Goal: Use online tool/utility: Utilize a website feature to perform a specific function

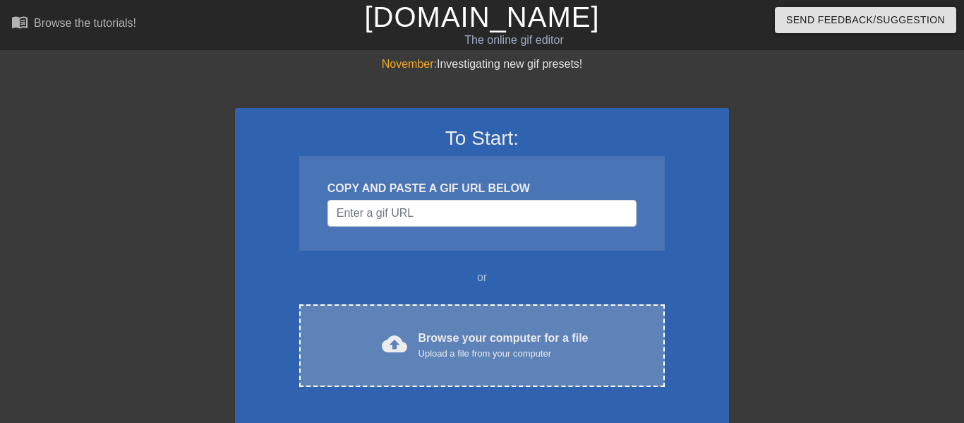
click at [483, 342] on div "Browse your computer for a file Upload a file from your computer" at bounding box center [503, 344] width 170 height 31
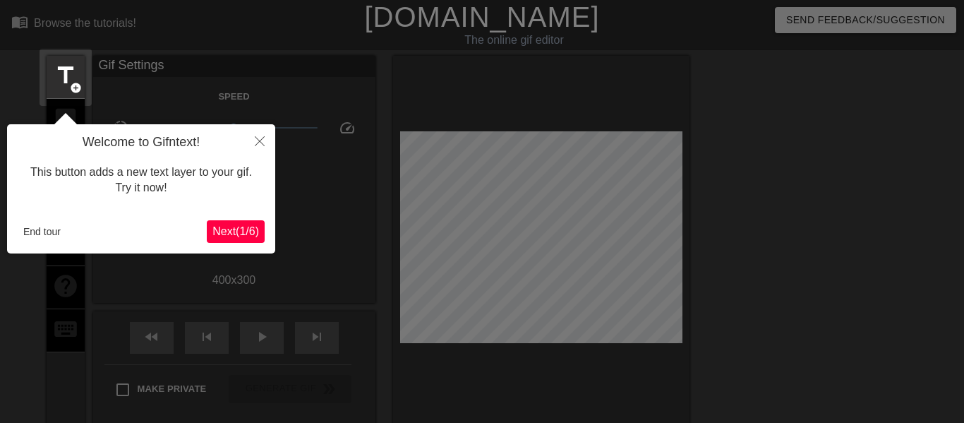
scroll to position [35, 0]
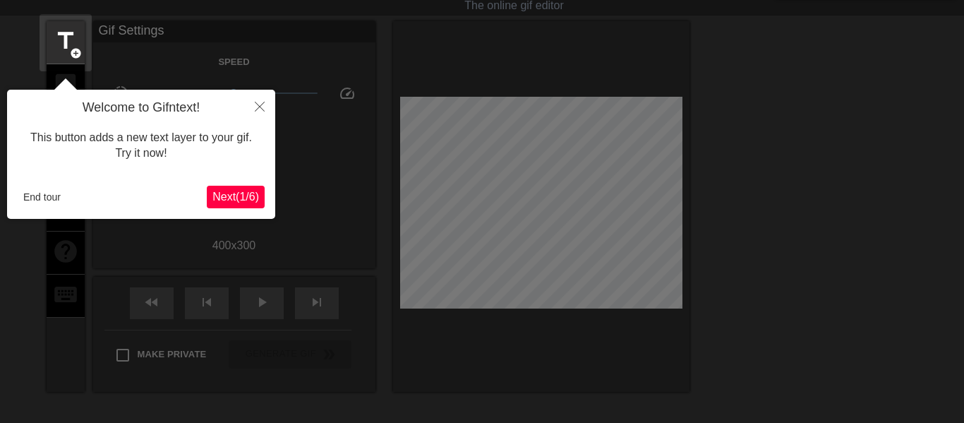
click at [239, 190] on span "Next ( 1 / 6 )" at bounding box center [235, 196] width 47 height 12
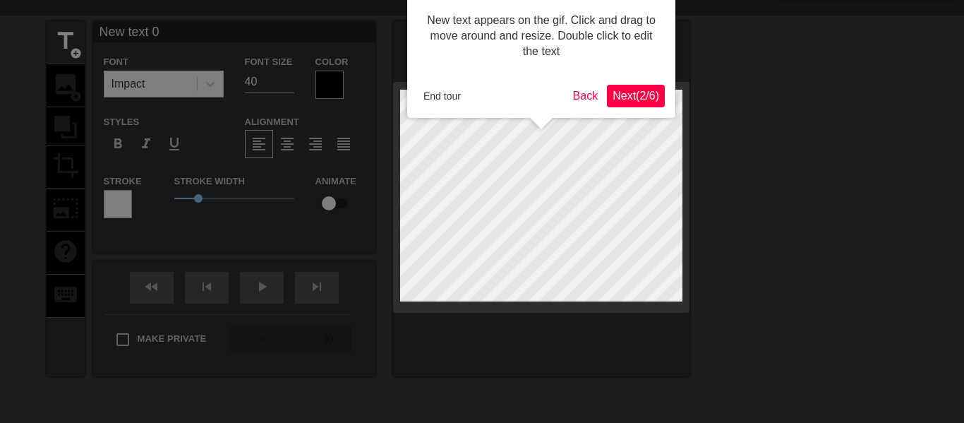
scroll to position [0, 0]
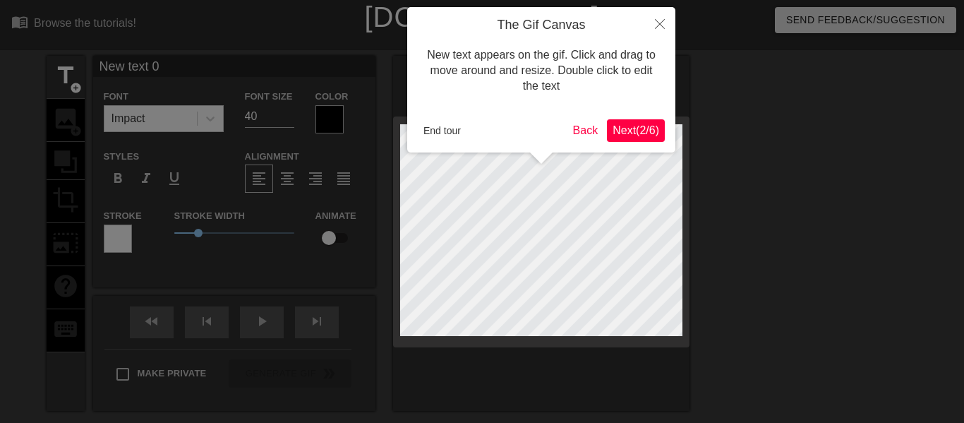
click at [659, 125] on button "Next ( 2 / 6 )" at bounding box center [636, 130] width 58 height 23
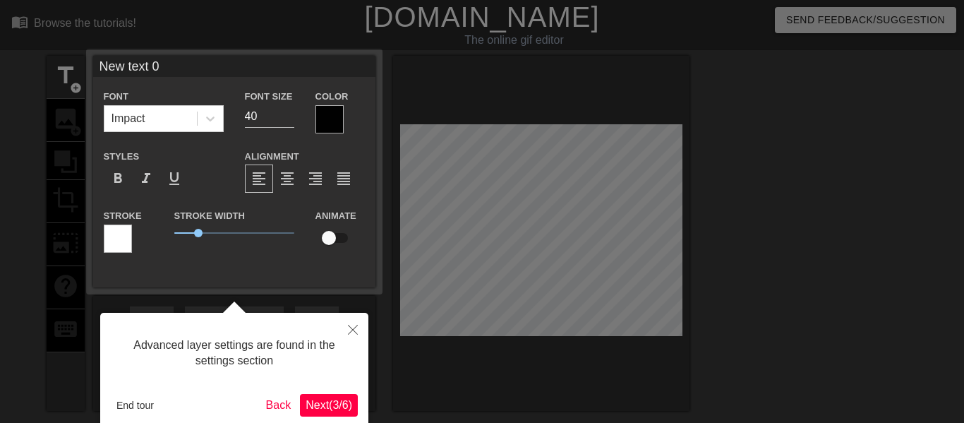
scroll to position [35, 0]
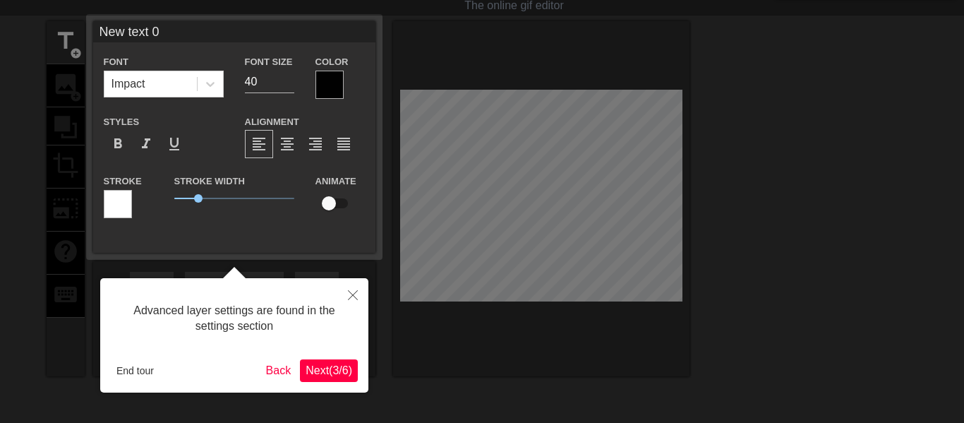
click at [322, 368] on span "Next ( 3 / 6 )" at bounding box center [329, 370] width 47 height 12
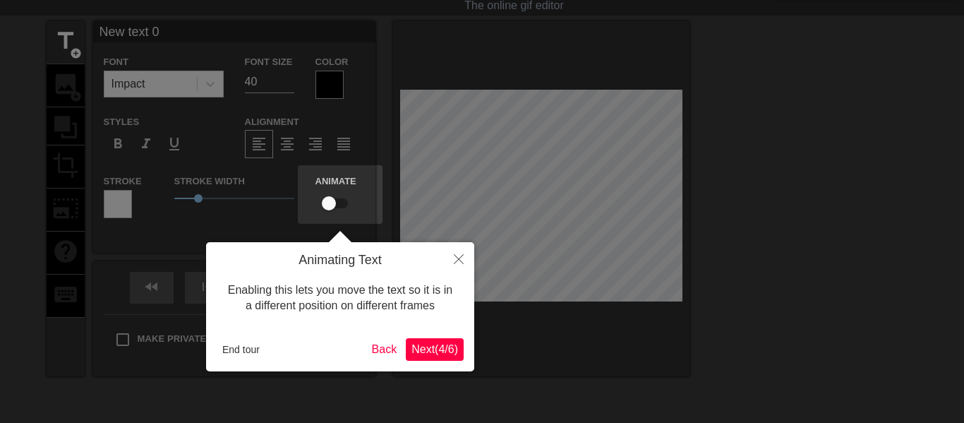
scroll to position [0, 0]
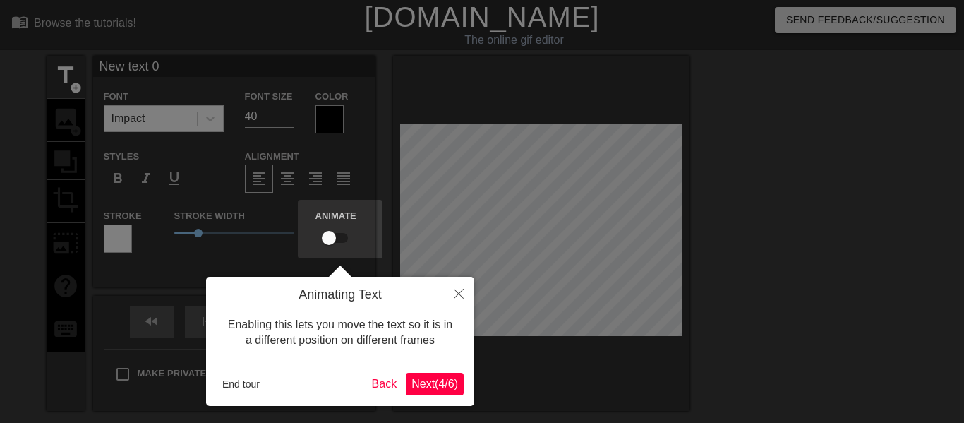
click at [322, 368] on div at bounding box center [482, 282] width 964 height 564
click at [453, 300] on button "Close" at bounding box center [458, 293] width 31 height 32
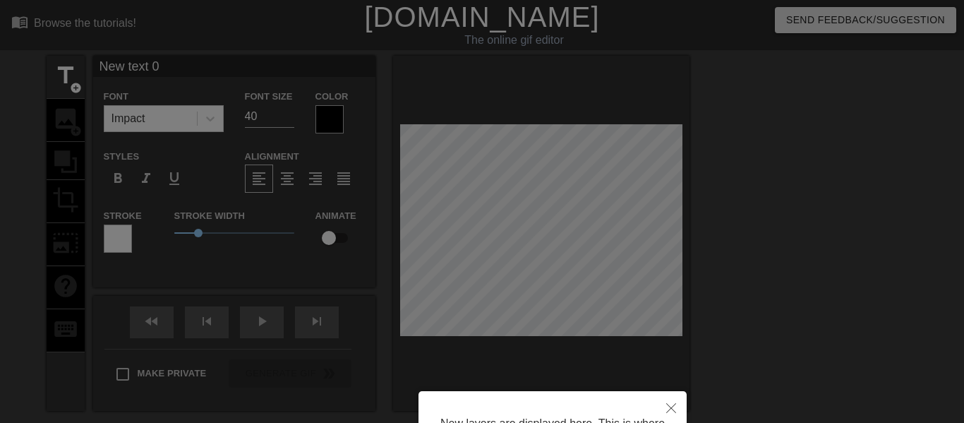
scroll to position [152, 0]
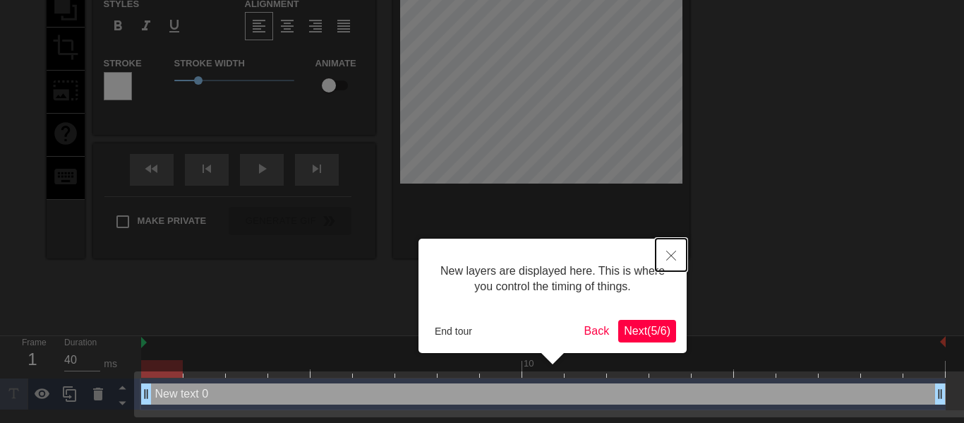
click at [672, 249] on button "Close" at bounding box center [670, 254] width 31 height 32
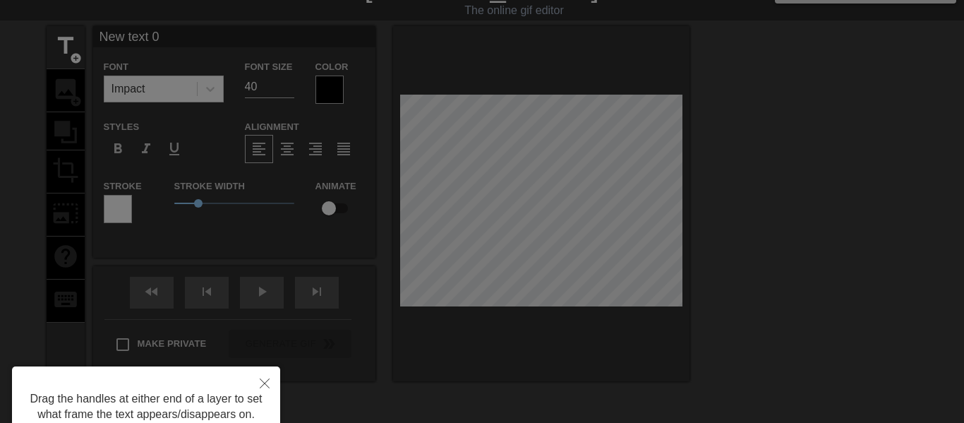
scroll to position [0, 0]
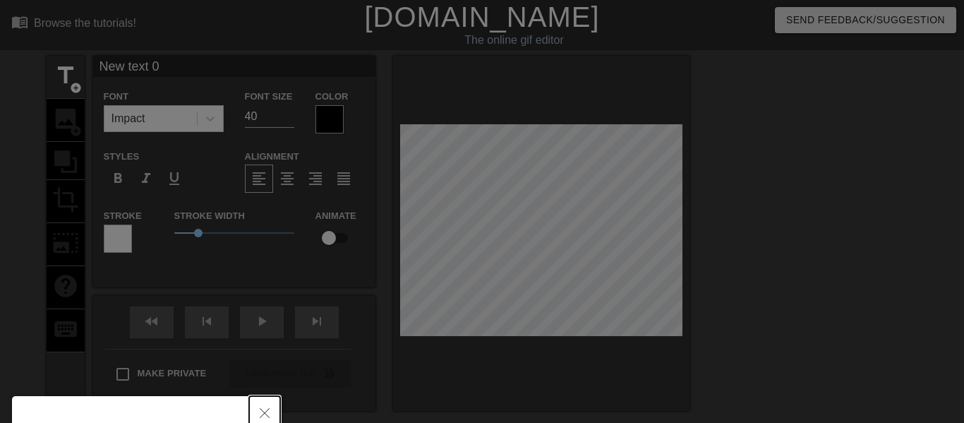
click at [267, 409] on icon "Close" at bounding box center [265, 413] width 10 height 10
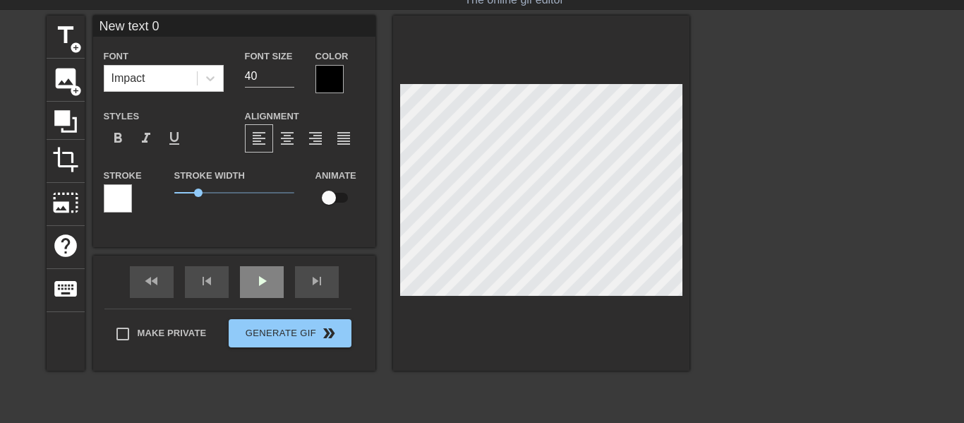
scroll to position [141, 0]
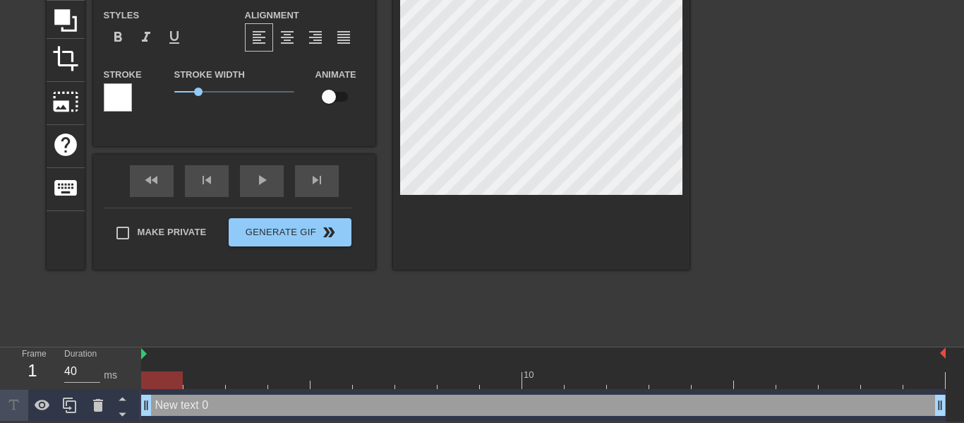
click at [182, 409] on div "New text 0 drag_handle drag_handle" at bounding box center [543, 404] width 804 height 21
drag, startPoint x: 145, startPoint y: 409, endPoint x: 122, endPoint y: 399, distance: 25.3
click at [122, 399] on div "Frame 1 Duration 40 ms 10 New text 0 drag_handle drag_handle" at bounding box center [482, 384] width 964 height 74
click at [183, 377] on div at bounding box center [543, 380] width 804 height 18
drag, startPoint x: 178, startPoint y: 379, endPoint x: 192, endPoint y: 380, distance: 14.2
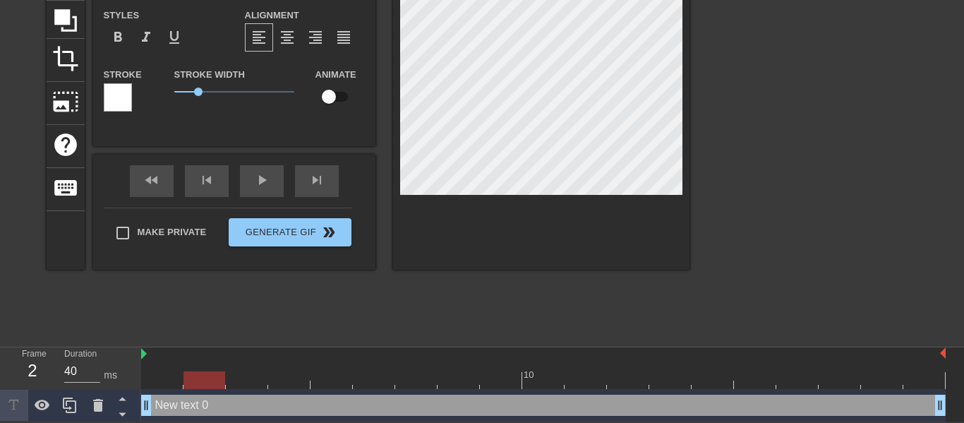
click at [192, 380] on div at bounding box center [204, 380] width 42 height 18
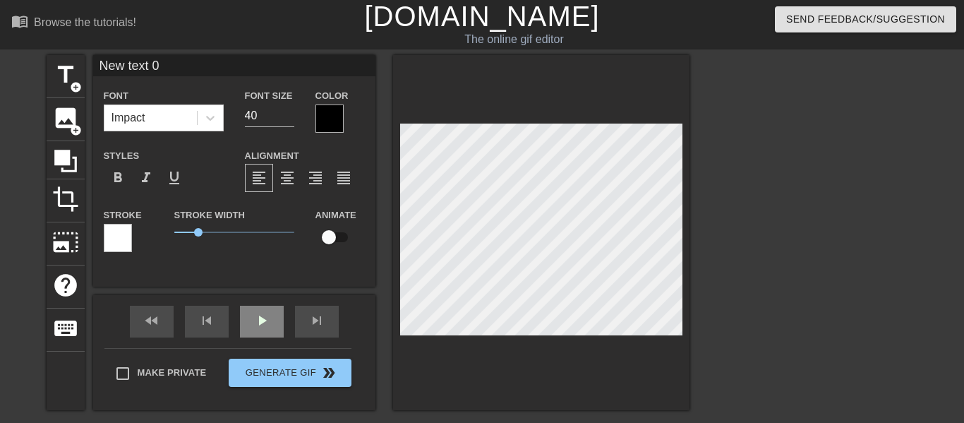
scroll to position [0, 0]
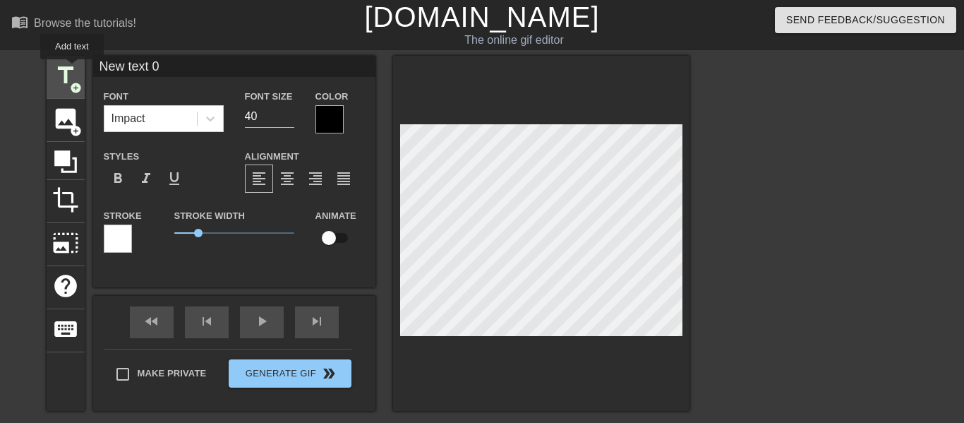
click at [71, 69] on span "title" at bounding box center [65, 75] width 27 height 27
type input "New text 1"
click at [331, 117] on div at bounding box center [329, 119] width 28 height 28
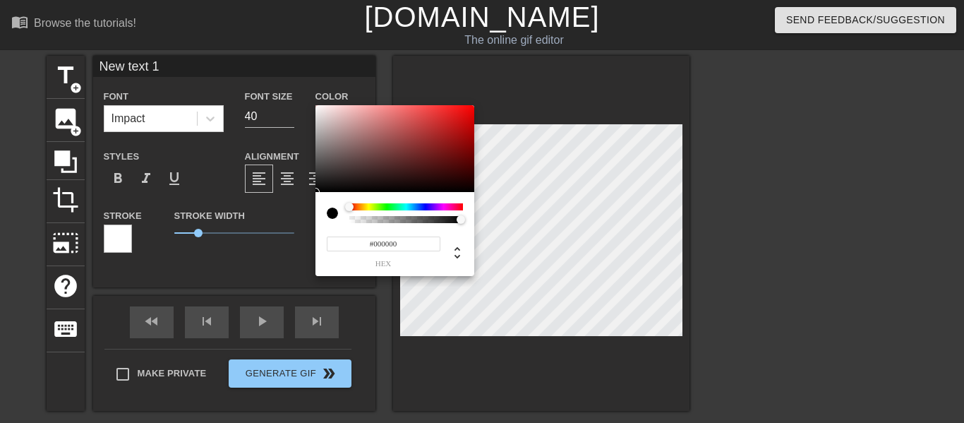
type input "#C41717"
click at [455, 125] on div at bounding box center [394, 148] width 159 height 87
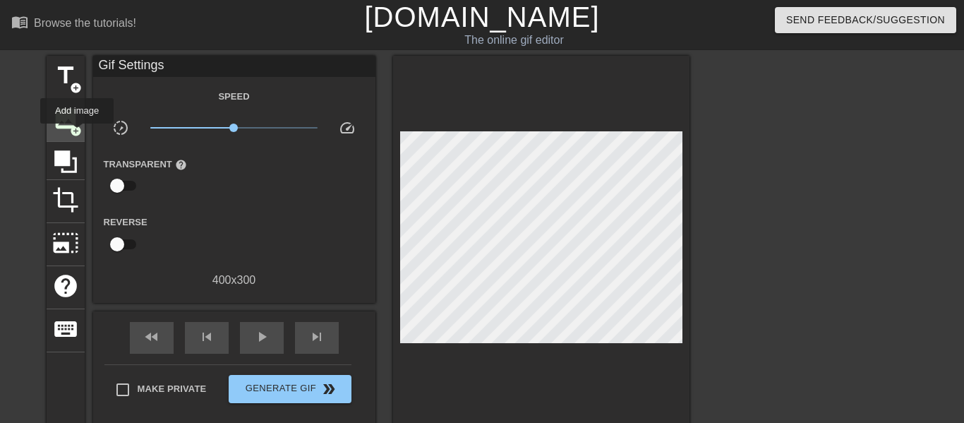
click at [76, 133] on span "add_circle" at bounding box center [76, 131] width 12 height 12
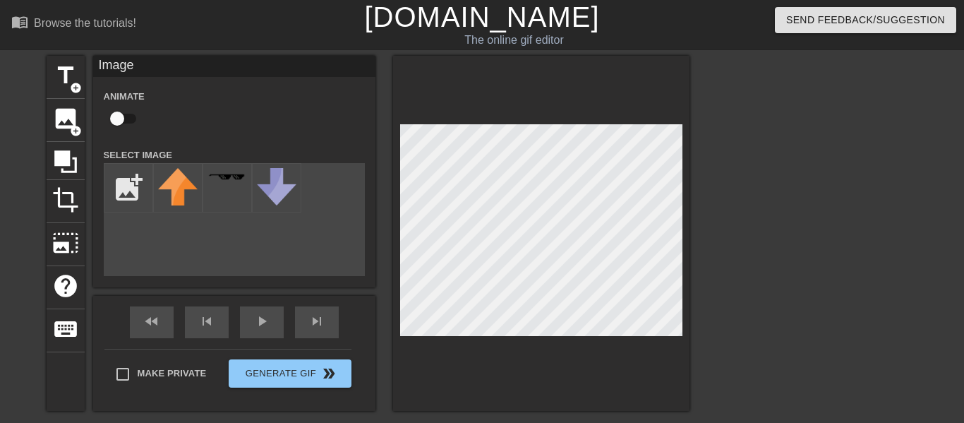
click at [245, 102] on div "Animate" at bounding box center [234, 109] width 282 height 44
click at [239, 128] on div "Animate" at bounding box center [234, 109] width 282 height 44
click at [795, 222] on div at bounding box center [812, 267] width 212 height 423
